Goal: Task Accomplishment & Management: Complete application form

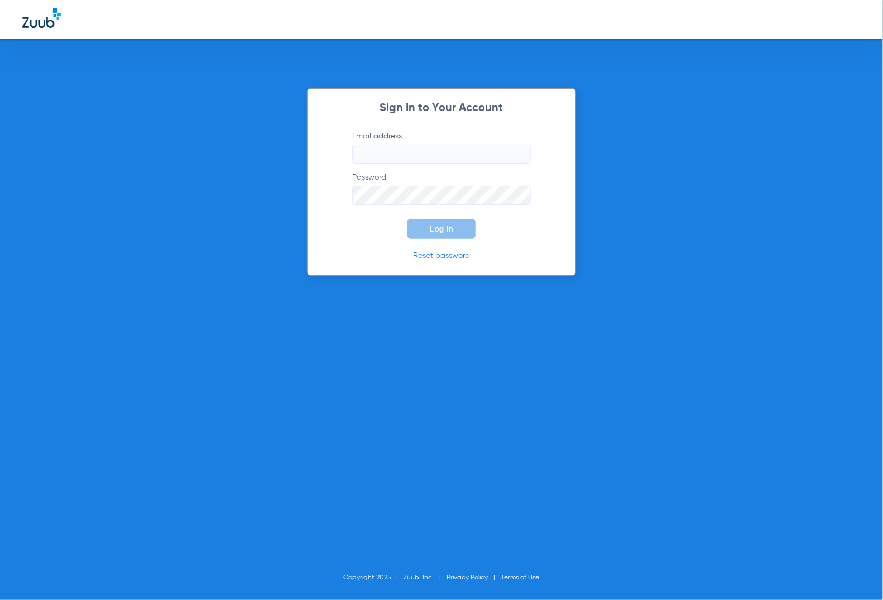
type input "[EMAIL_ADDRESS][DOMAIN_NAME]"
click at [372, 243] on div "Sign In to Your Account Email address [EMAIL_ADDRESS][DOMAIN_NAME] Password Log…" at bounding box center [441, 182] width 269 height 188
click at [424, 232] on button "Log In" at bounding box center [441, 229] width 68 height 20
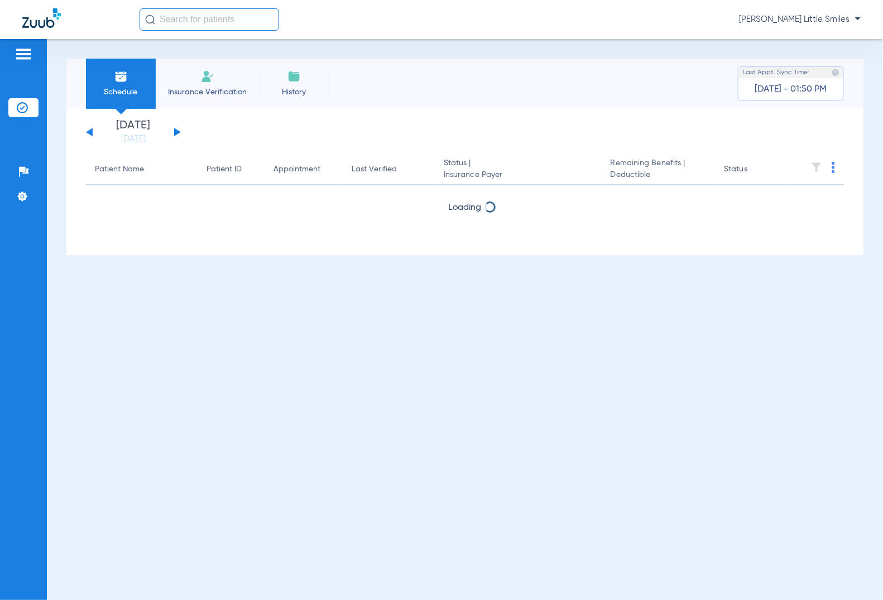
click at [213, 85] on li "Insurance Verification" at bounding box center [207, 84] width 103 height 50
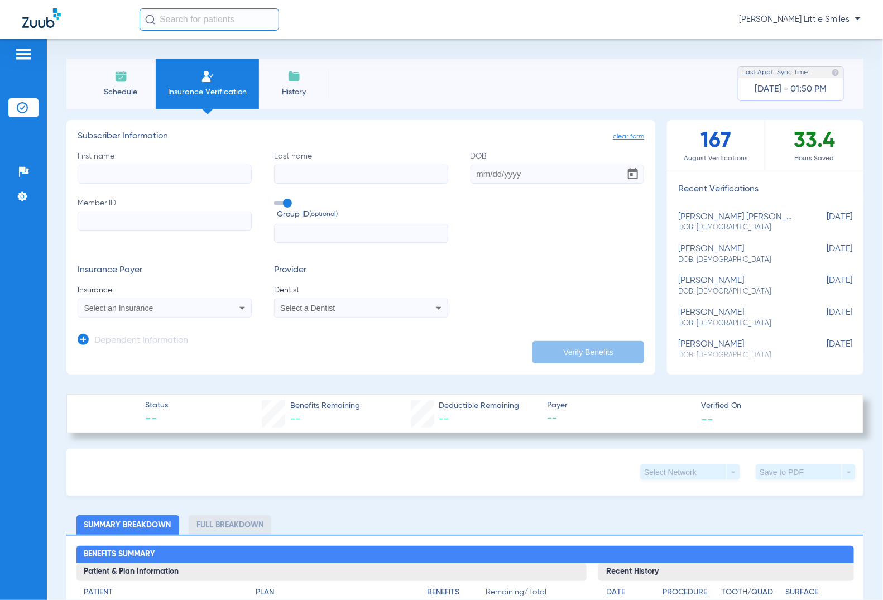
click at [196, 175] on input "First name" at bounding box center [165, 174] width 174 height 19
type input "kwanmany"
type input "soukkay"
click at [138, 177] on input "kwanmany" at bounding box center [165, 174] width 174 height 19
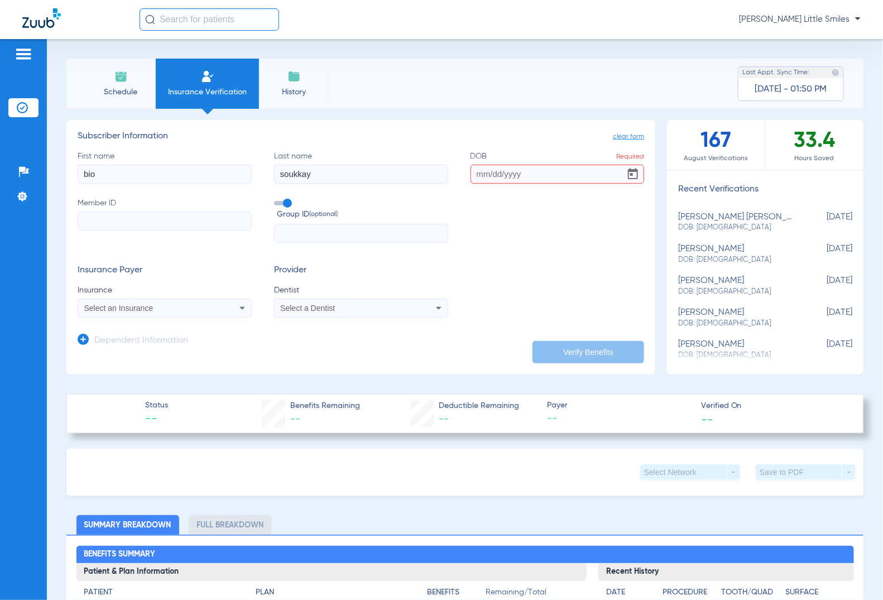
type input "bio"
type input "[DATE]"
click at [140, 224] on input "Member ID" at bounding box center [165, 221] width 174 height 19
paste input "271-78-4785"
click at [112, 220] on input "271-78-4785" at bounding box center [165, 221] width 174 height 19
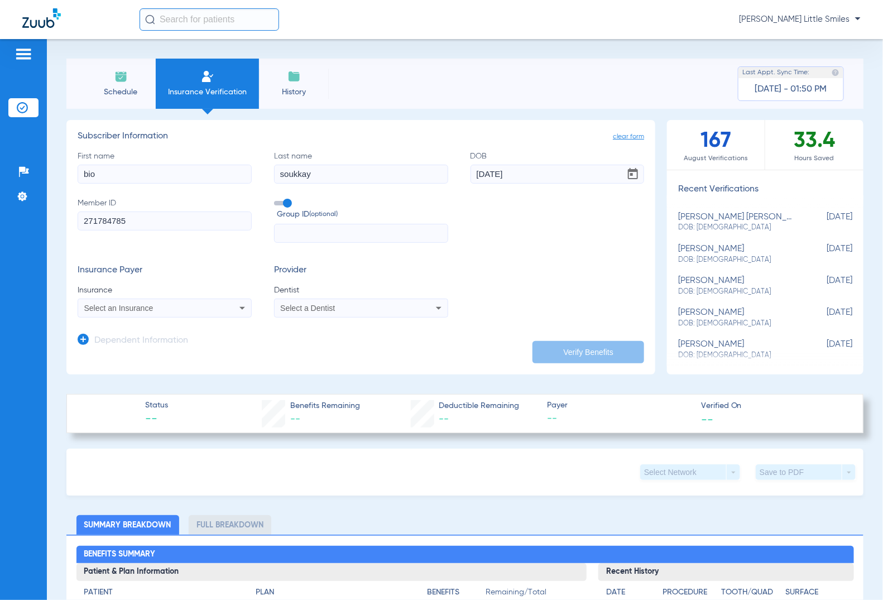
type input "271784785"
click at [181, 310] on div "Select an Insurance" at bounding box center [148, 308] width 129 height 8
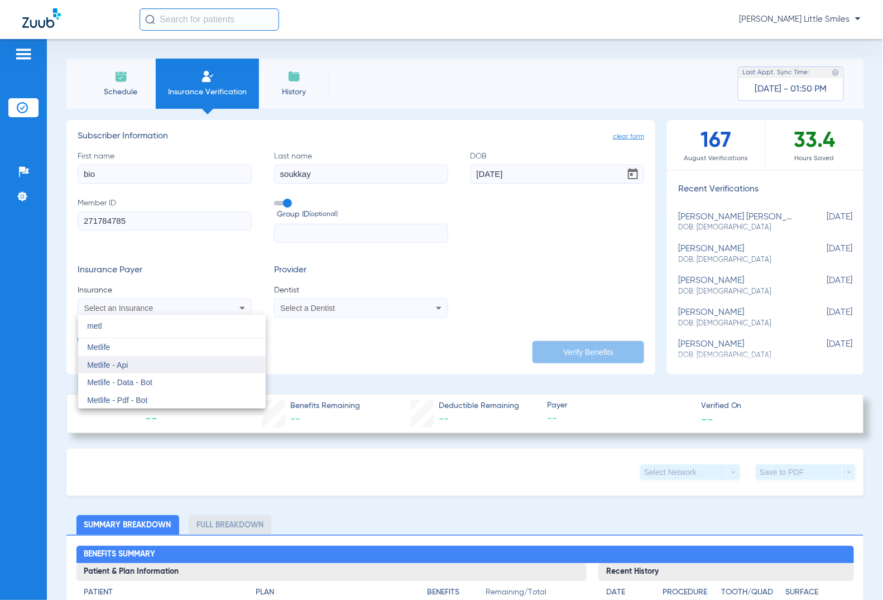
type input "metl"
click at [162, 363] on mat-option "Metlife - Api" at bounding box center [172, 365] width 188 height 18
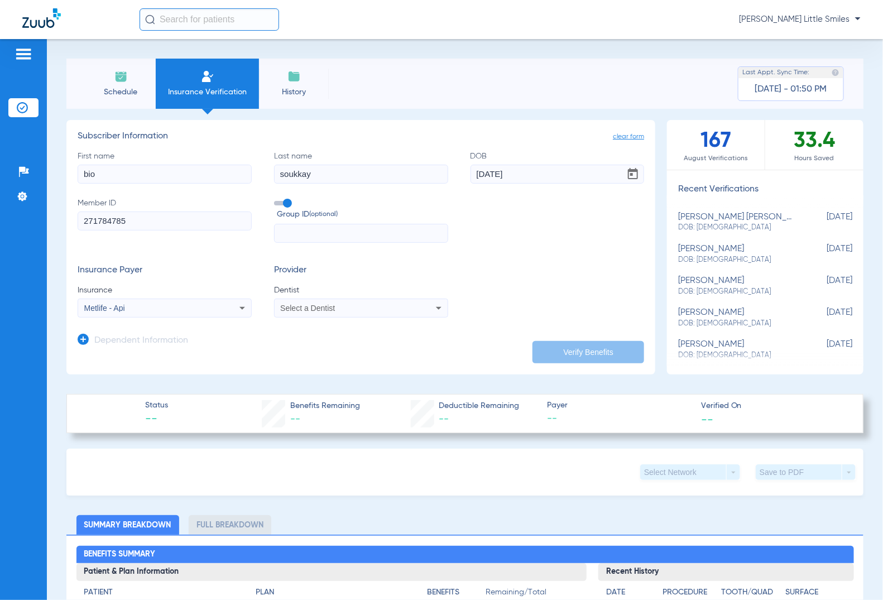
click at [275, 307] on div "Select a Dentist" at bounding box center [361, 307] width 173 height 13
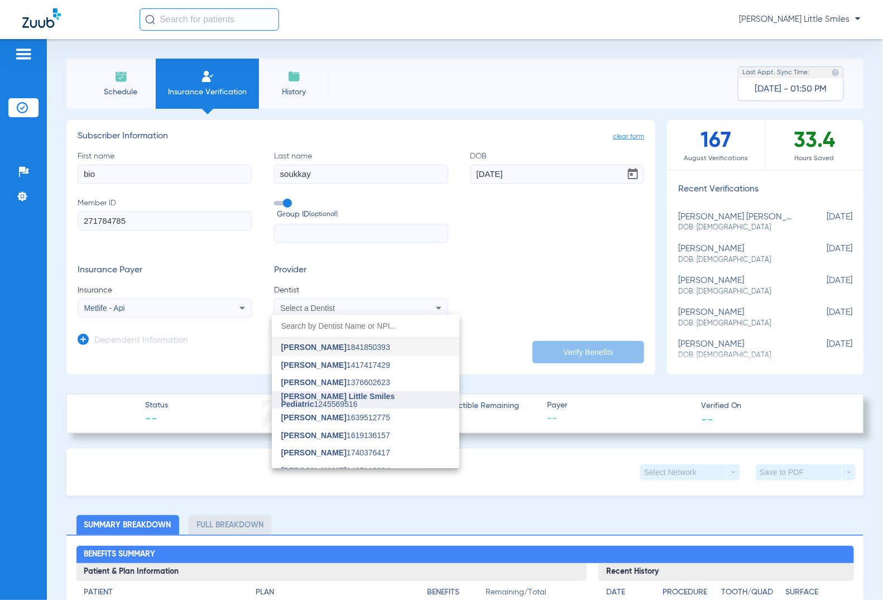
click at [336, 403] on mat-option "[PERSON_NAME] Little Smiles Pediatric 1245569516" at bounding box center [366, 400] width 188 height 18
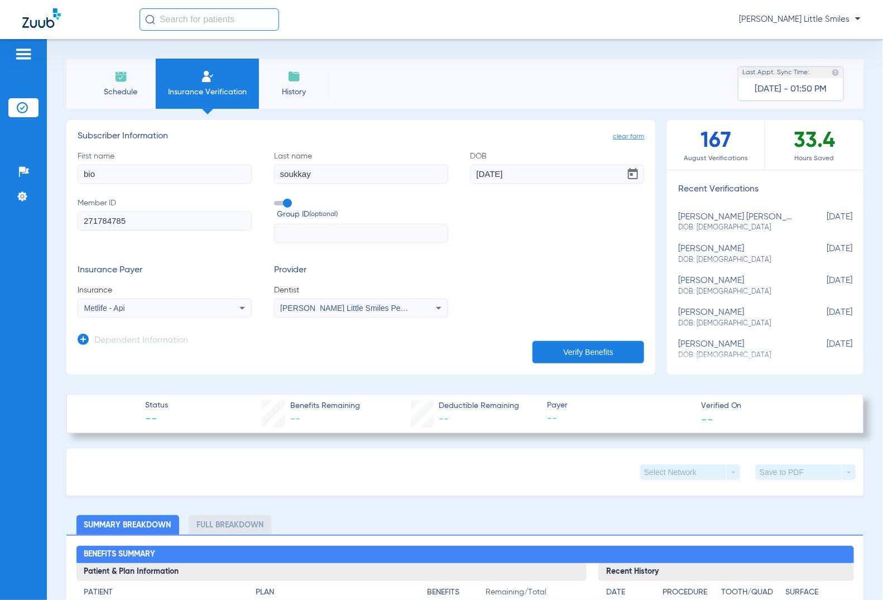
click at [85, 338] on icon at bounding box center [83, 339] width 11 height 11
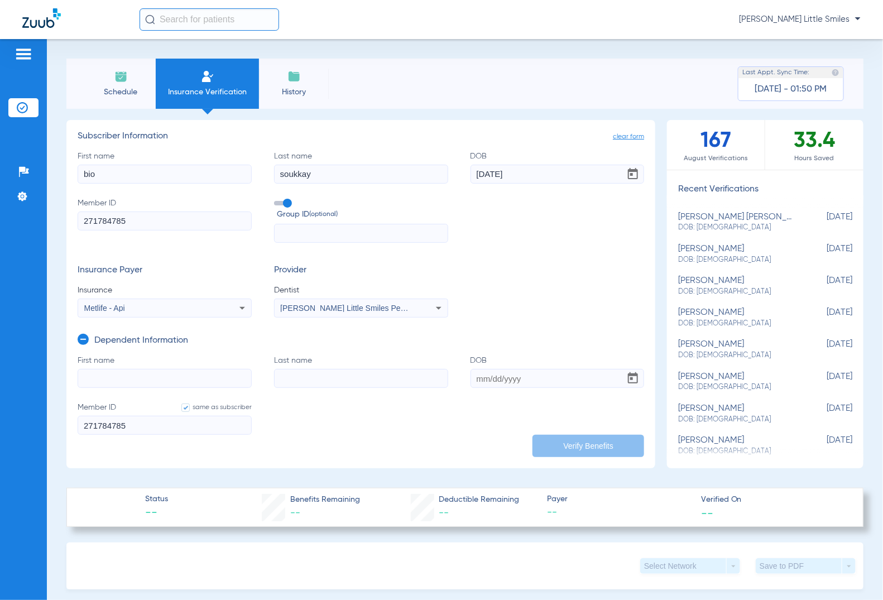
click at [122, 374] on input "First name" at bounding box center [165, 378] width 174 height 19
type input "kwanmany"
click at [326, 381] on input "Last name" at bounding box center [361, 378] width 174 height 19
type input "soukkay"
type input "[DATE]"
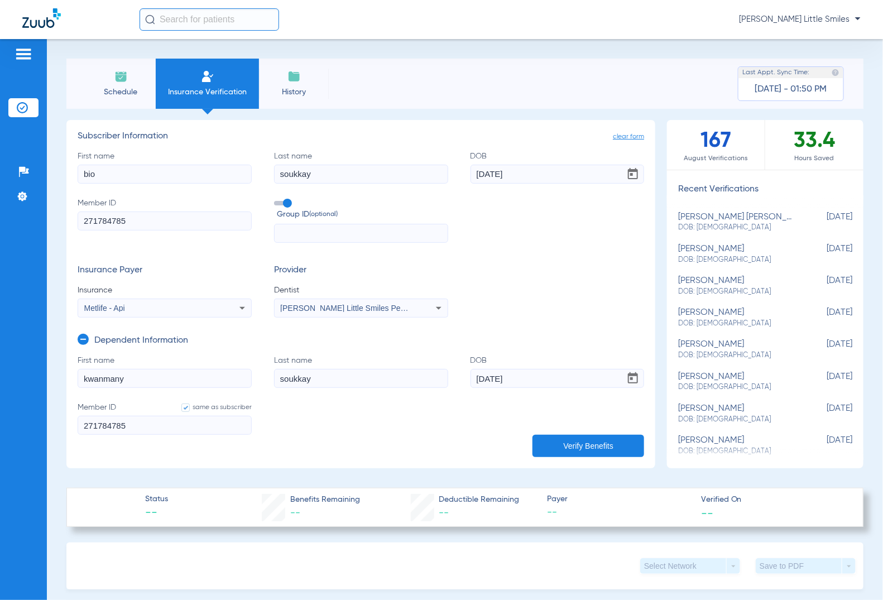
click at [579, 448] on button "Verify Benefits" at bounding box center [588, 446] width 112 height 22
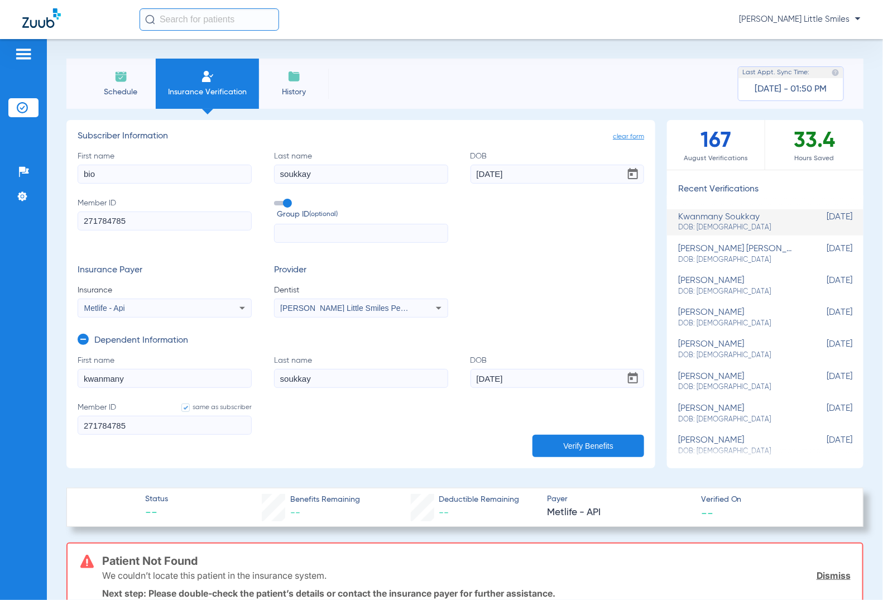
click at [174, 310] on div "Metlife - Api" at bounding box center [148, 308] width 129 height 8
type input "princ"
click at [603, 450] on button "Verify Benefits" at bounding box center [588, 446] width 112 height 22
click at [180, 307] on div "Principal" at bounding box center [148, 308] width 129 height 8
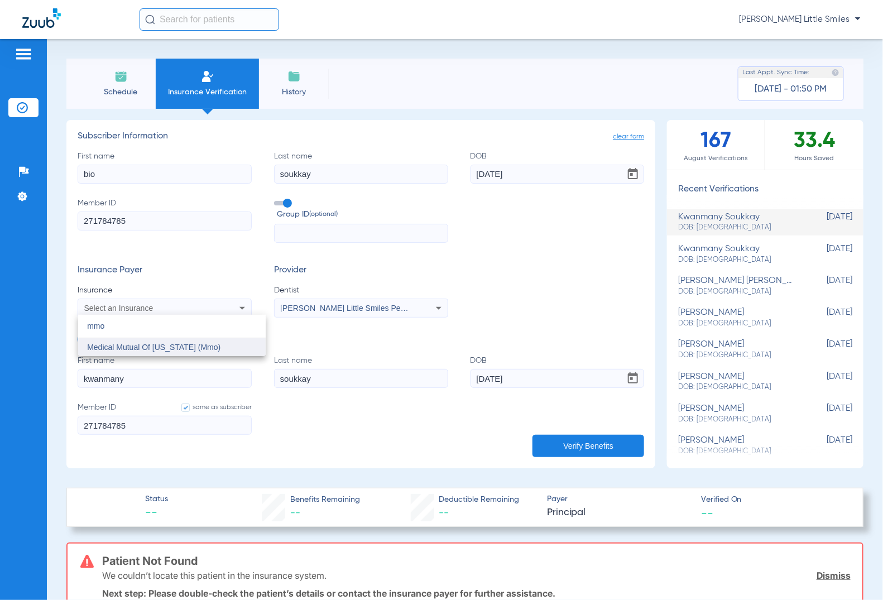
type input "mmo"
click at [155, 349] on span "Medical Mutual Of [US_STATE] (Mmo)" at bounding box center [153, 347] width 133 height 9
click at [569, 439] on button "Verify Benefits" at bounding box center [588, 446] width 112 height 22
